Goal: Find specific page/section

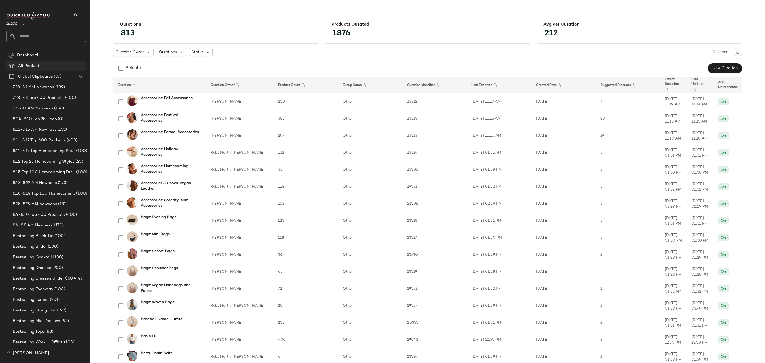
click at [56, 65] on div "All Products" at bounding box center [50, 66] width 68 height 6
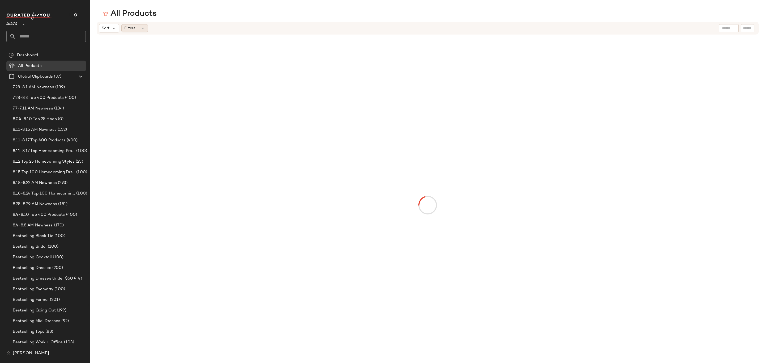
click at [132, 27] on span "Filters" at bounding box center [129, 29] width 11 height 6
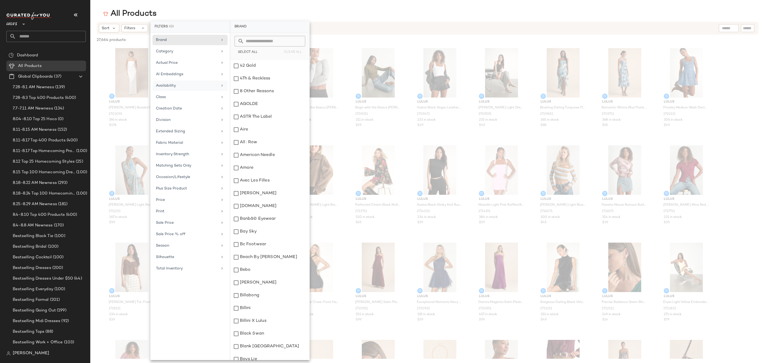
click at [190, 86] on div "Availability" at bounding box center [187, 86] width 62 height 6
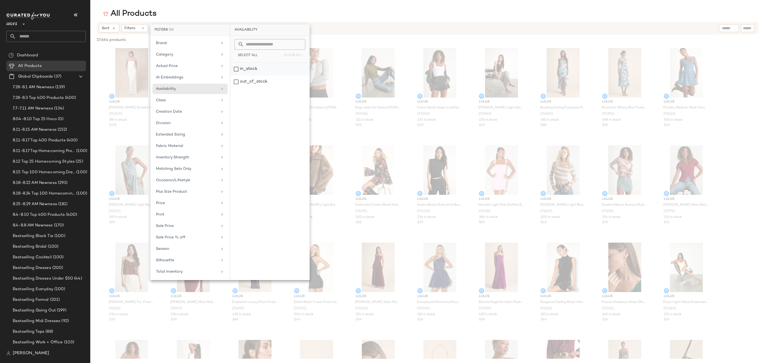
click at [270, 66] on div "in_stock" at bounding box center [269, 69] width 79 height 13
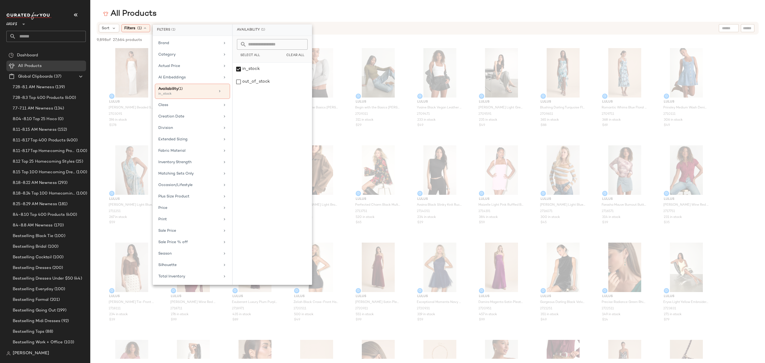
click at [395, 12] on div "All Products" at bounding box center [427, 14] width 675 height 11
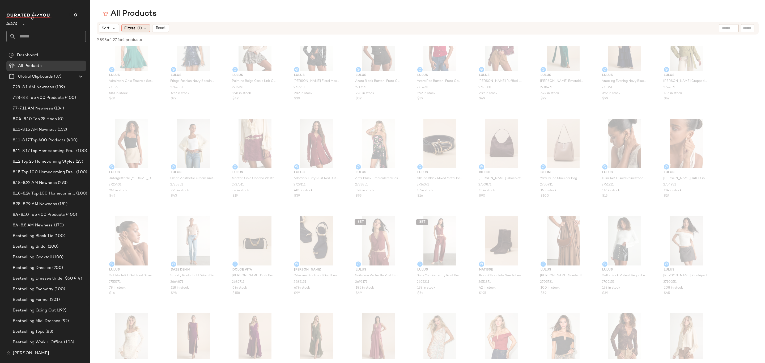
scroll to position [1315, 0]
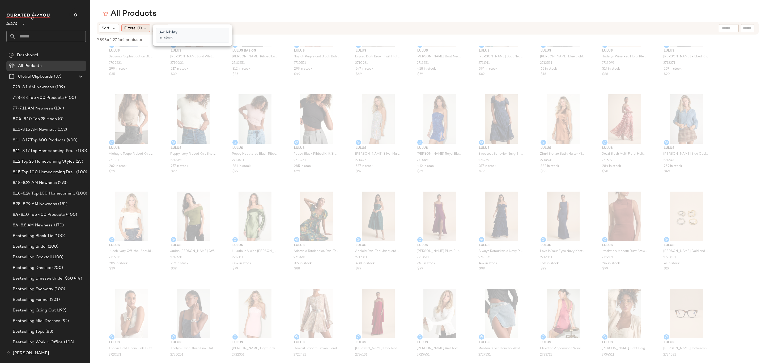
click at [140, 26] on span "(1)" at bounding box center [139, 29] width 5 height 6
